Goal: Task Accomplishment & Management: Manage account settings

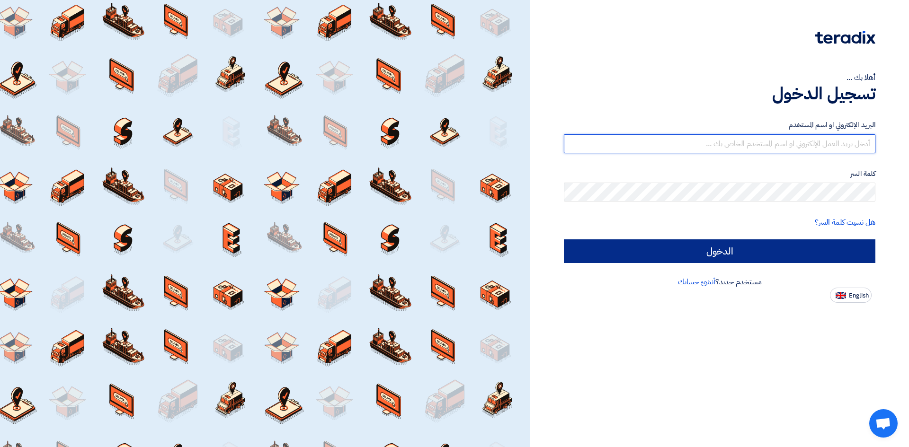
type input "[PERSON_NAME][EMAIL_ADDRESS][DOMAIN_NAME]"
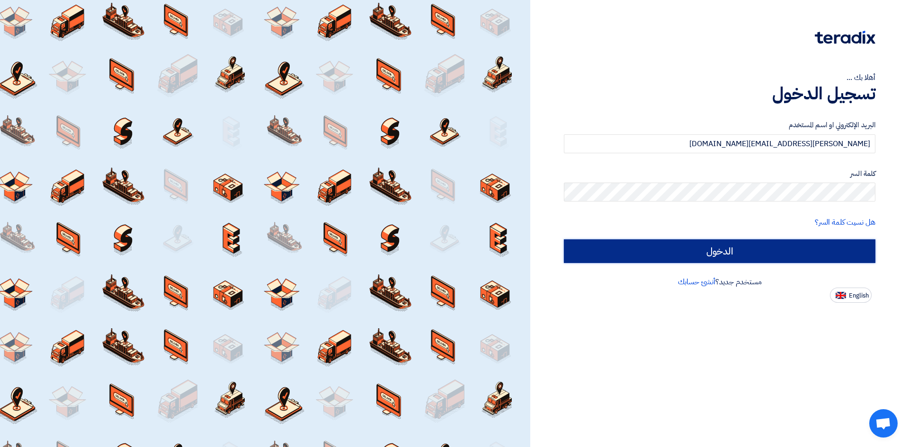
click at [654, 257] on input "الدخول" at bounding box center [719, 251] width 311 height 24
type input "Sign in"
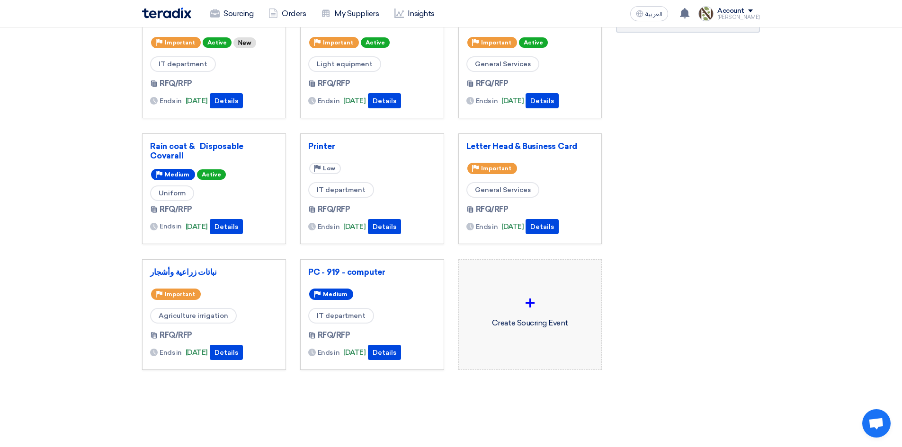
scroll to position [142, 0]
